Goal: Task Accomplishment & Management: Manage account settings

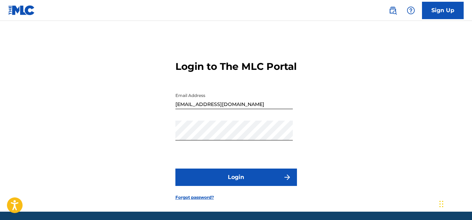
click at [342, 159] on div "Login to The MLC Portal Email Address [EMAIL_ADDRESS][DOMAIN_NAME] Password Log…" at bounding box center [236, 124] width 472 height 173
click at [251, 186] on button "Login" at bounding box center [237, 177] width 122 height 17
click at [304, 156] on div "Login to The MLC Portal Email Address [EMAIL_ADDRESS][DOMAIN_NAME] Password Log…" at bounding box center [236, 124] width 472 height 173
click at [242, 186] on button "Login" at bounding box center [237, 177] width 122 height 17
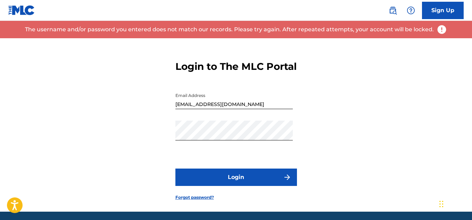
click at [202, 201] on link "Forgot password?" at bounding box center [195, 197] width 39 height 6
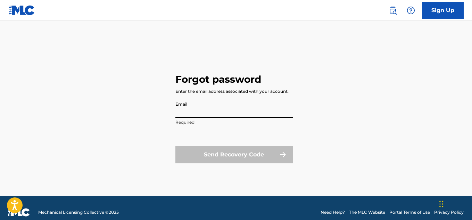
click at [211, 111] on input "Email" at bounding box center [235, 108] width 118 height 20
type input "[EMAIL_ADDRESS][DOMAIN_NAME]"
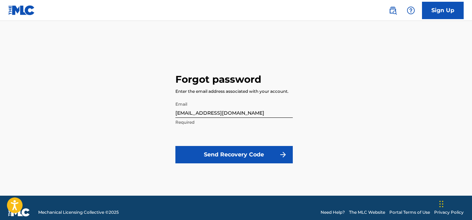
click at [228, 152] on button "Send Recovery Code" at bounding box center [235, 154] width 118 height 17
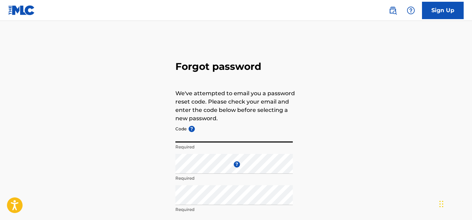
click at [235, 133] on input "Code ?" at bounding box center [235, 133] width 118 height 20
